Goal: Entertainment & Leisure: Consume media (video, audio)

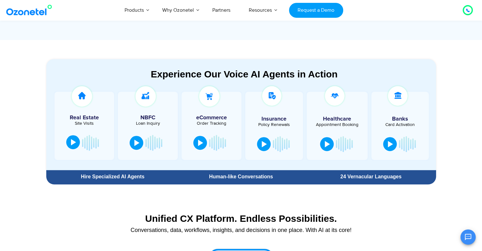
click at [73, 144] on div at bounding box center [73, 142] width 5 height 6
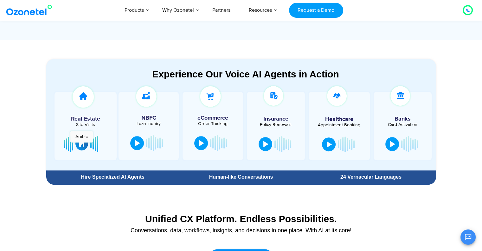
click at [81, 145] on div at bounding box center [81, 143] width 5 height 6
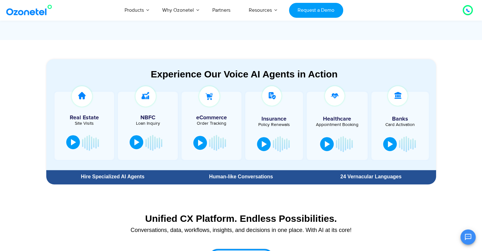
click at [142, 144] on button at bounding box center [137, 142] width 14 height 14
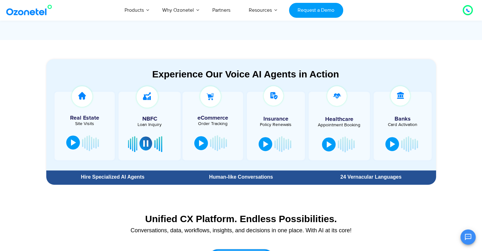
click at [142, 144] on button at bounding box center [145, 143] width 13 height 14
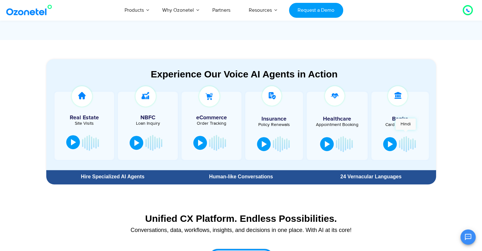
scroll to position [283, 0]
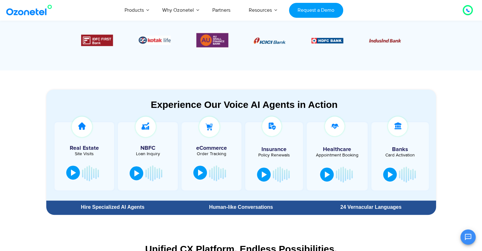
click at [200, 175] on div at bounding box center [200, 172] width 5 height 6
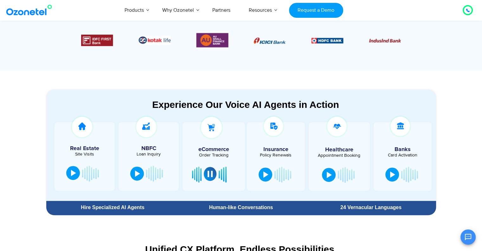
click at [208, 173] on div at bounding box center [210, 173] width 5 height 6
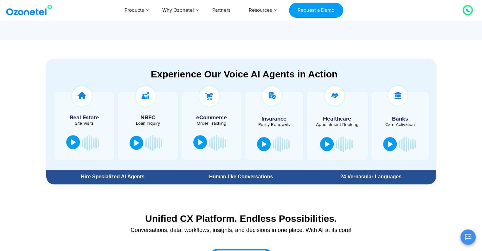
scroll to position [322, 0]
